Goal: Task Accomplishment & Management: Manage account settings

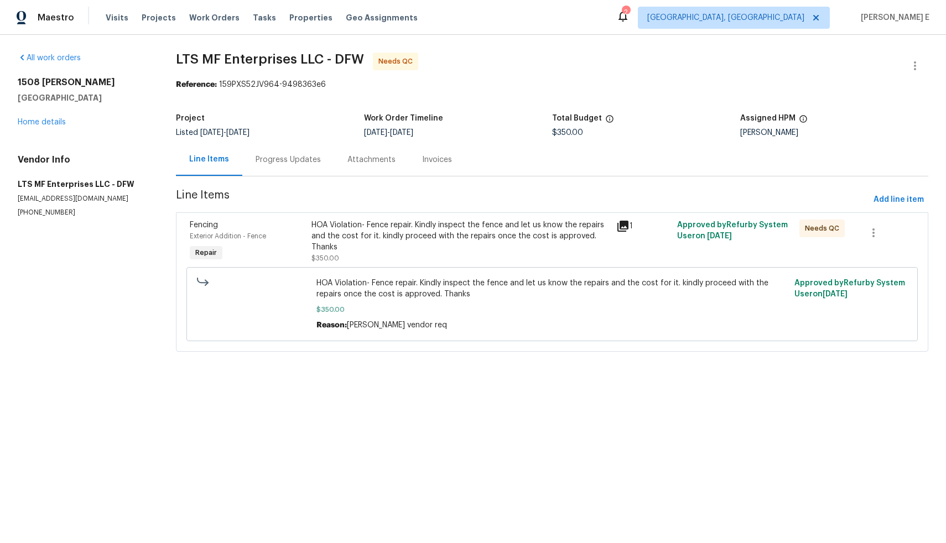
click at [462, 247] on div "HOA Violation- Fence repair. Kindly inspect the fence and let us know the repai…" at bounding box center [460, 236] width 298 height 33
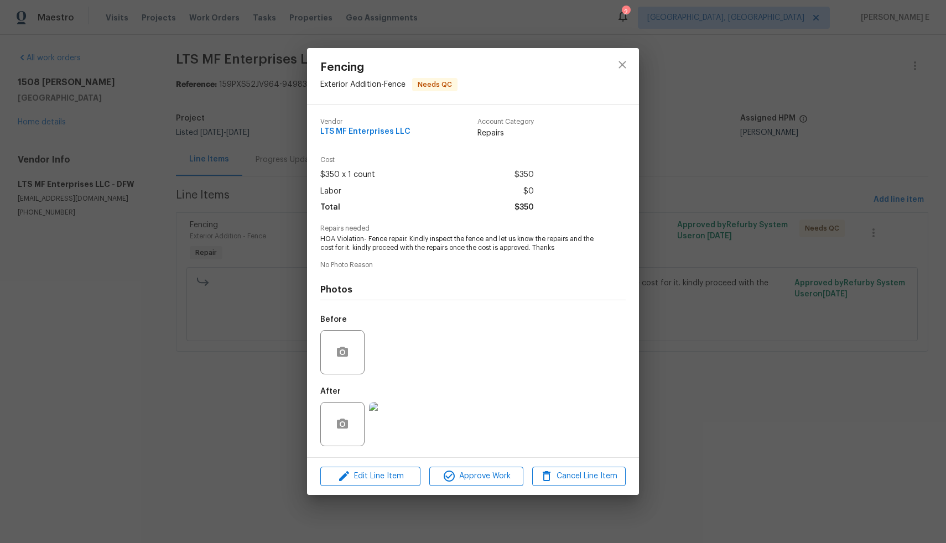
click at [387, 434] on img at bounding box center [391, 424] width 44 height 44
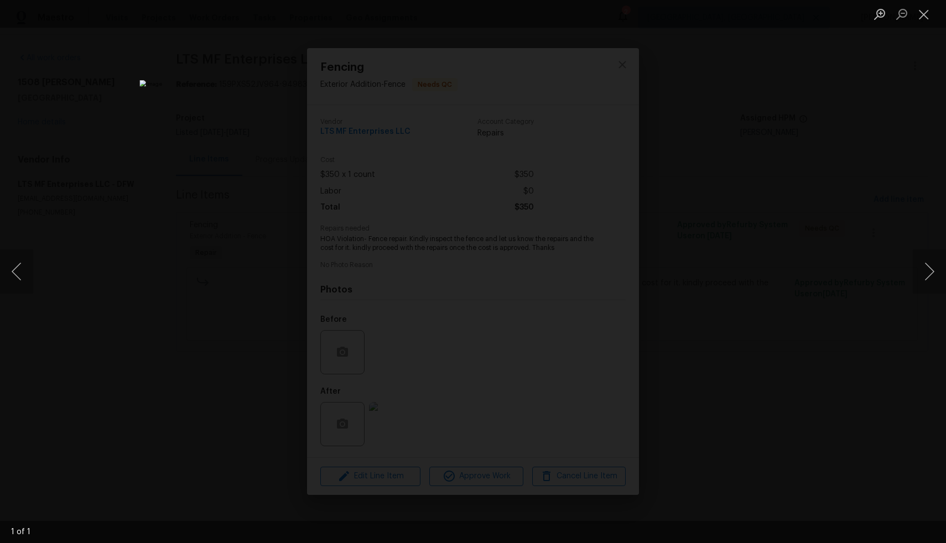
click at [57, 87] on div "Lightbox" at bounding box center [473, 271] width 946 height 543
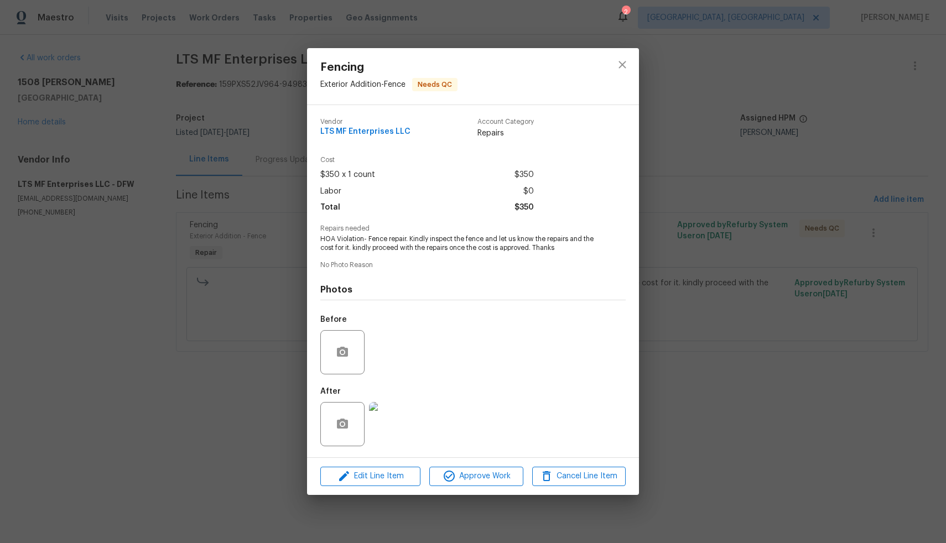
click at [200, 111] on div "Fencing Exterior Addition - Fence Needs QC Vendor LTS MF Enterprises LLC Accoun…" at bounding box center [473, 271] width 946 height 543
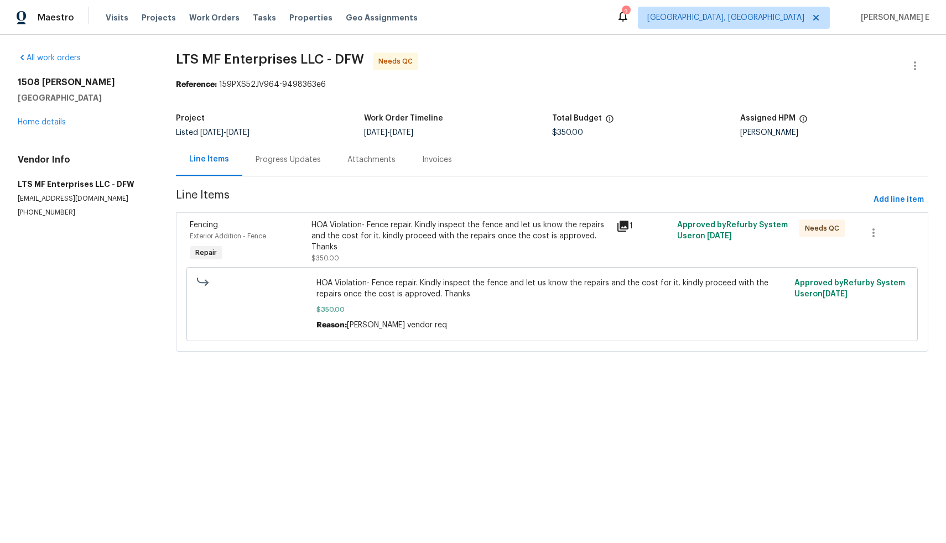
click at [268, 157] on div "Progress Updates" at bounding box center [288, 159] width 65 height 11
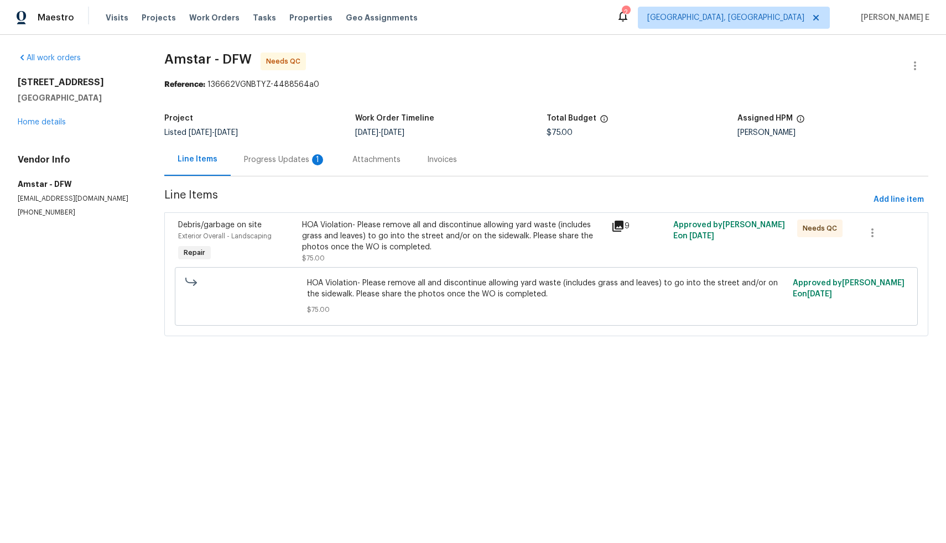
click at [285, 165] on div "Progress Updates 1" at bounding box center [285, 159] width 82 height 11
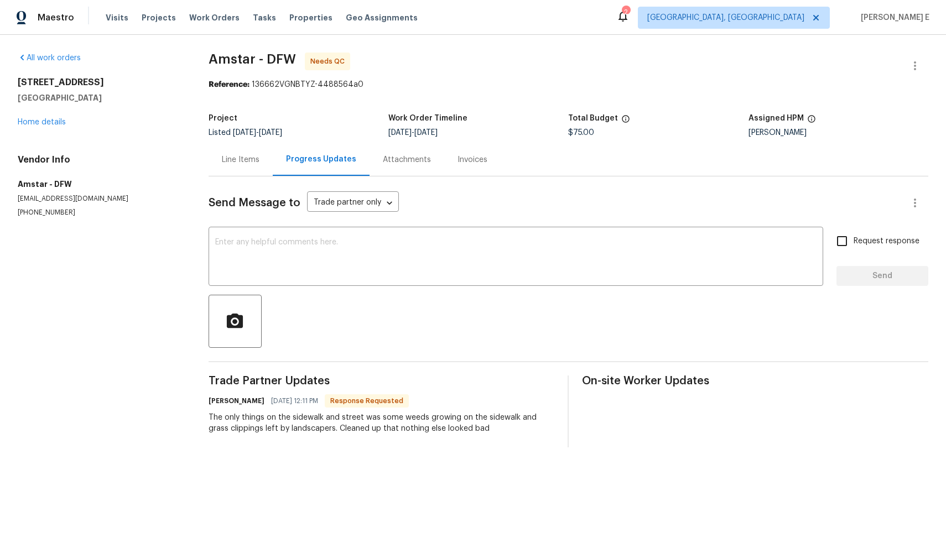
click at [285, 165] on div "Progress Updates" at bounding box center [321, 159] width 97 height 33
click at [248, 168] on div "Line Items" at bounding box center [241, 159] width 64 height 33
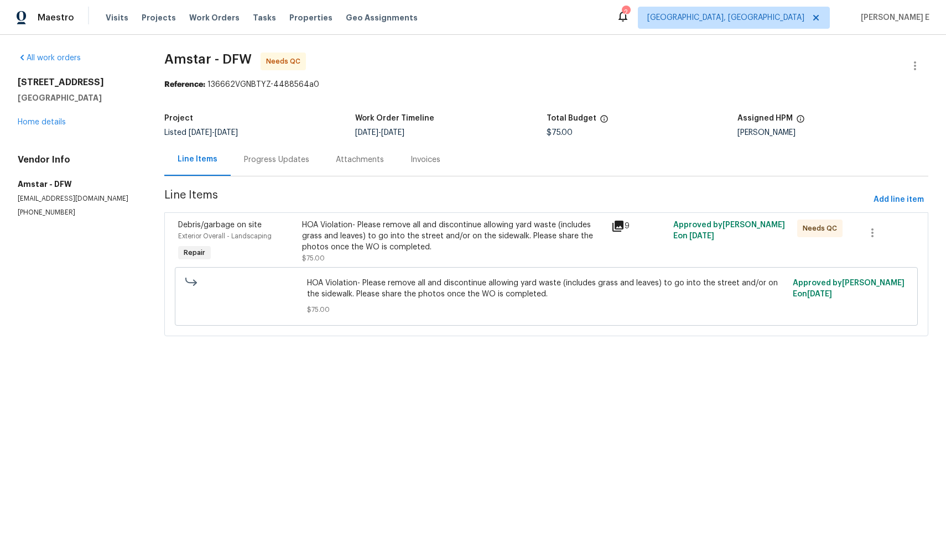
click at [616, 238] on div "9" at bounding box center [639, 241] width 62 height 51
click at [614, 230] on icon at bounding box center [617, 226] width 13 height 13
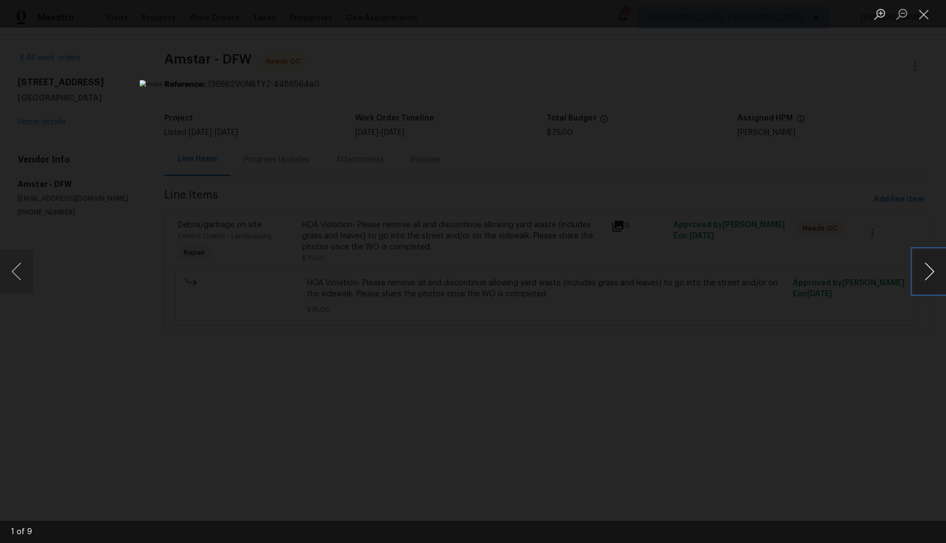
click at [930, 271] on button "Next image" at bounding box center [929, 272] width 33 height 44
click at [808, 333] on div "Lightbox" at bounding box center [473, 271] width 946 height 543
click at [157, 85] on div "Lightbox" at bounding box center [473, 271] width 946 height 543
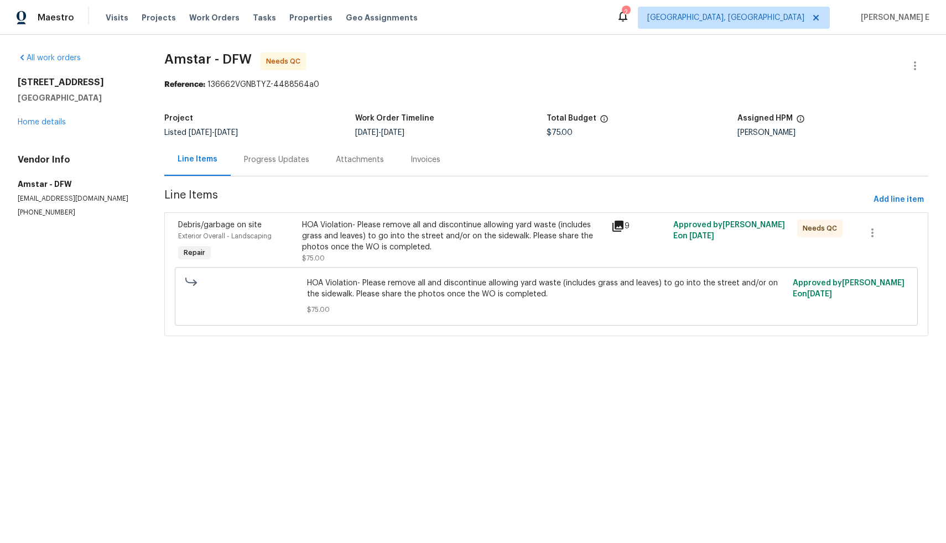
click at [467, 259] on div "HOA Violation- Please remove all and discontinue allowing yard waste (includes …" at bounding box center [453, 242] width 303 height 44
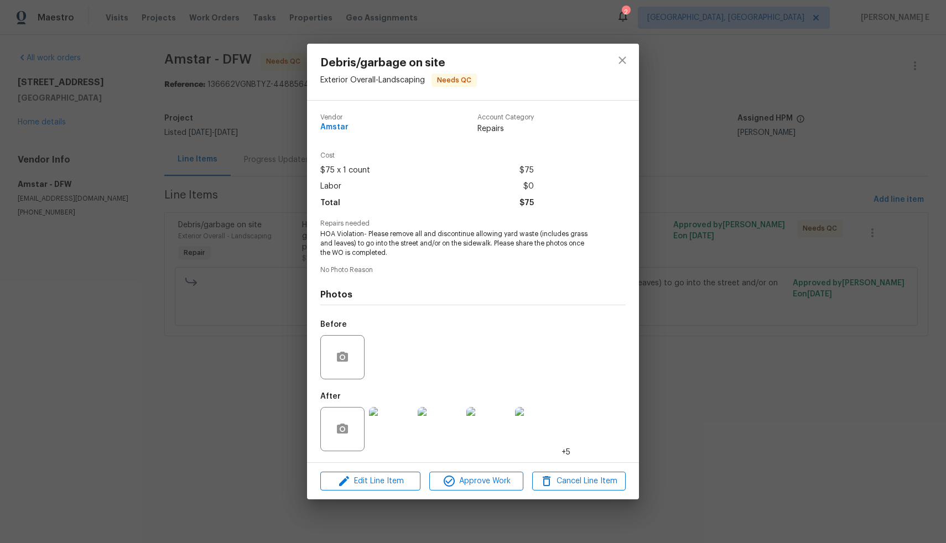
click at [393, 426] on img at bounding box center [391, 429] width 44 height 44
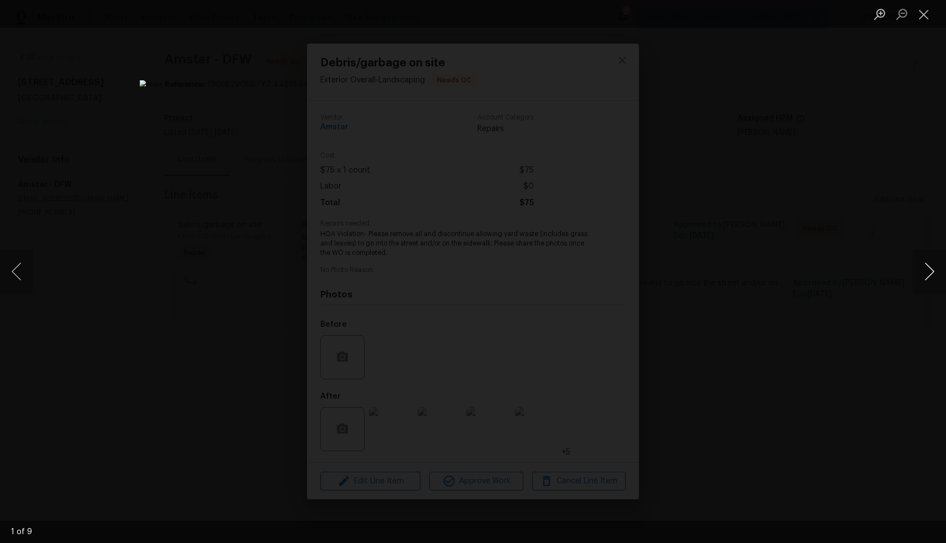
click at [930, 280] on button "Next image" at bounding box center [929, 272] width 33 height 44
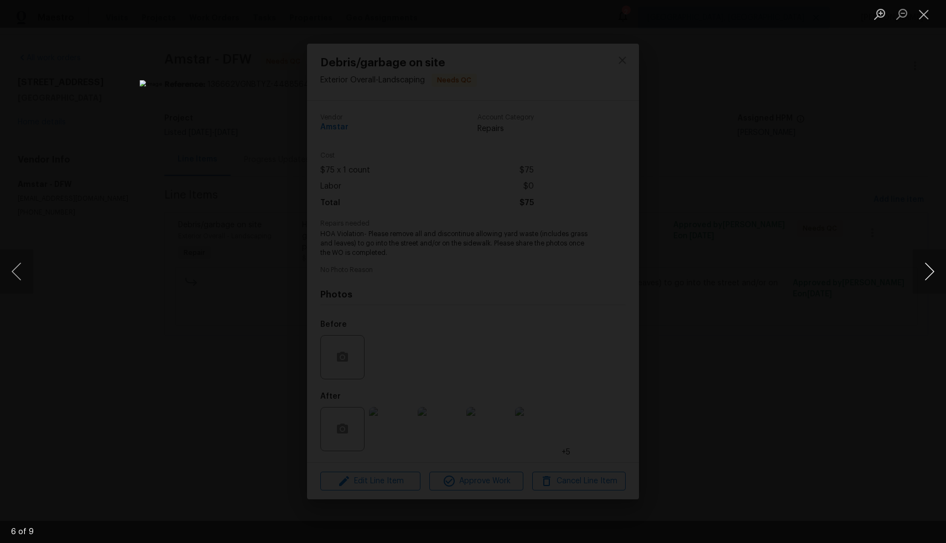
click at [934, 278] on button "Next image" at bounding box center [929, 272] width 33 height 44
click at [142, 206] on div "Lightbox" at bounding box center [473, 271] width 946 height 543
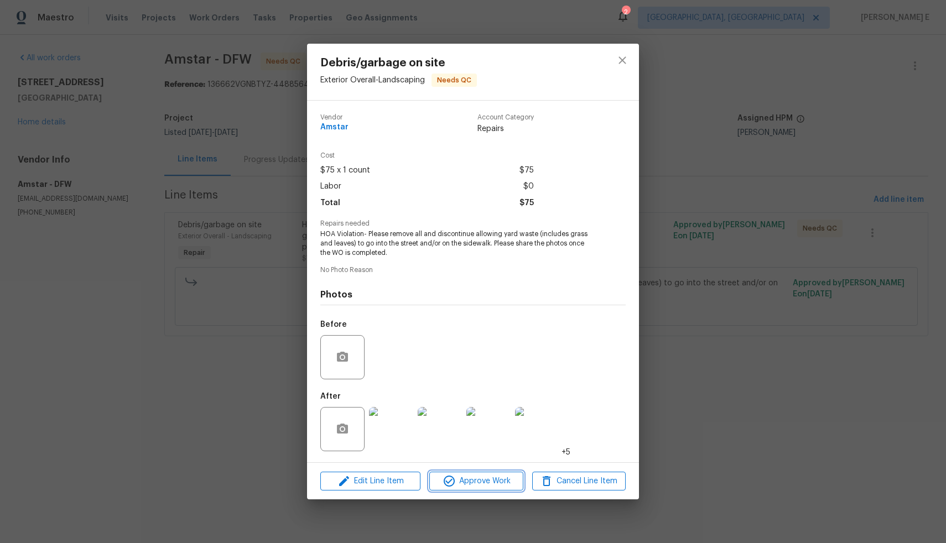
click at [477, 485] on span "Approve Work" at bounding box center [476, 482] width 87 height 14
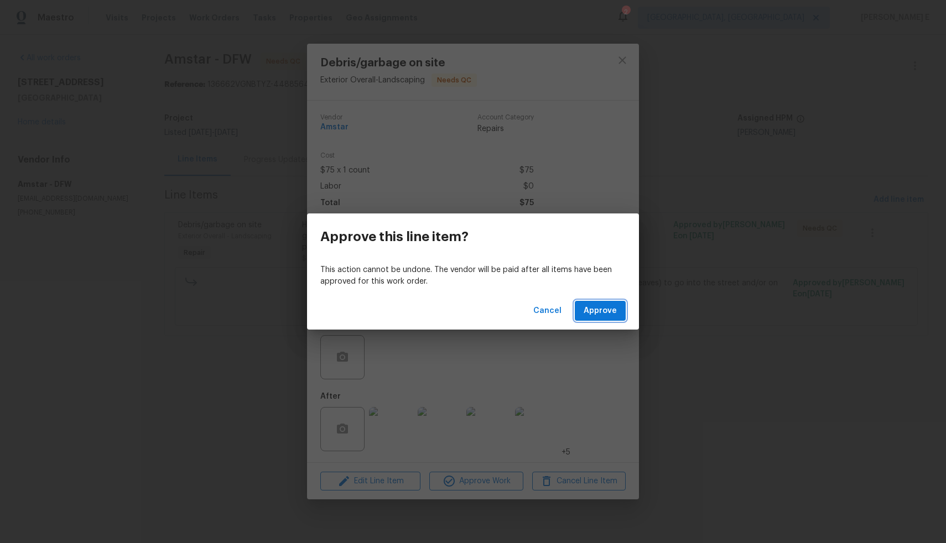
click at [611, 313] on span "Approve" at bounding box center [600, 311] width 33 height 14
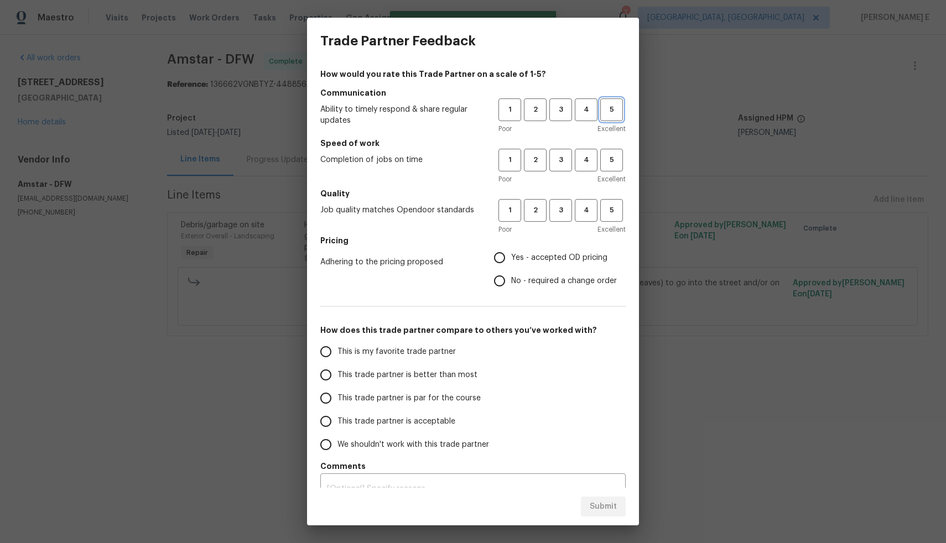
click at [610, 114] on span "5" at bounding box center [611, 109] width 20 height 13
click at [607, 160] on span "5" at bounding box center [611, 160] width 20 height 13
click at [605, 215] on span "5" at bounding box center [611, 210] width 20 height 13
click at [490, 256] on input "Yes - accepted OD pricing" at bounding box center [499, 257] width 23 height 23
radio input "true"
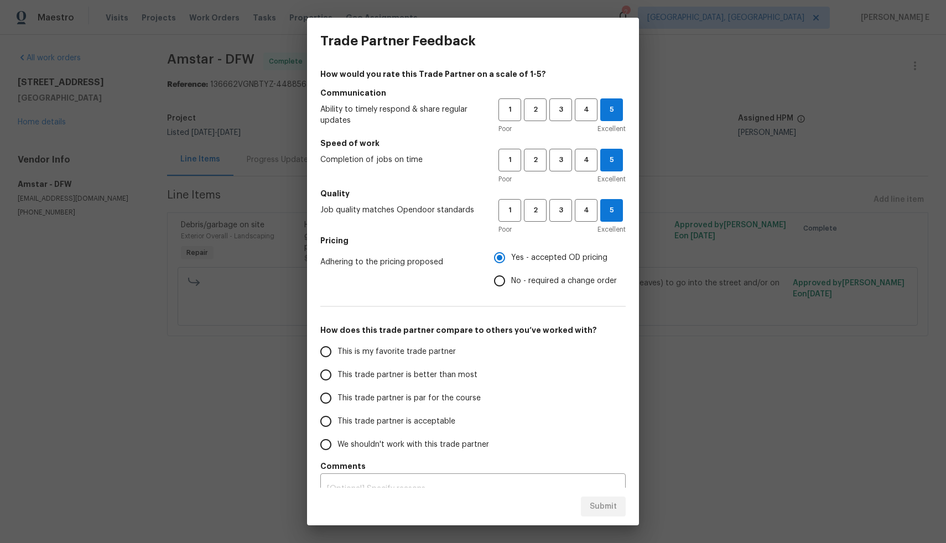
click at [425, 355] on span "This is my favorite trade partner" at bounding box center [396, 352] width 118 height 12
click at [337, 355] on input "This is my favorite trade partner" at bounding box center [325, 351] width 23 height 23
click at [607, 507] on span "Submit" at bounding box center [603, 507] width 27 height 14
radio input "true"
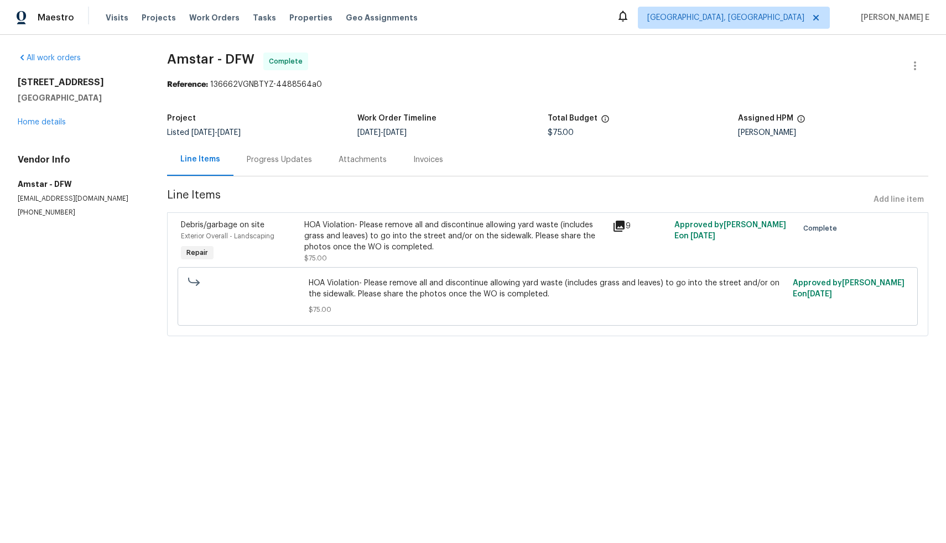
click at [414, 227] on div "HOA Violation- Please remove all and discontinue allowing yard waste (includes …" at bounding box center [455, 236] width 302 height 33
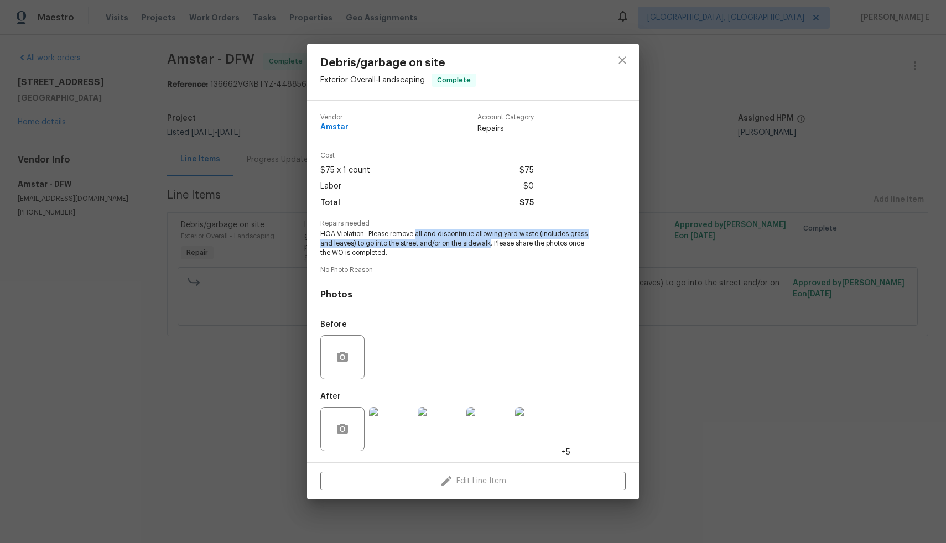
drag, startPoint x: 415, startPoint y: 235, endPoint x: 490, endPoint y: 239, distance: 74.3
click at [490, 239] on span "HOA Violation- Please remove all and discontinue allowing yard waste (includes …" at bounding box center [457, 244] width 275 height 28
copy span "all and discontinue allowing yard waste (includes grass and leaves) to go into …"
